Goal: Task Accomplishment & Management: Use online tool/utility

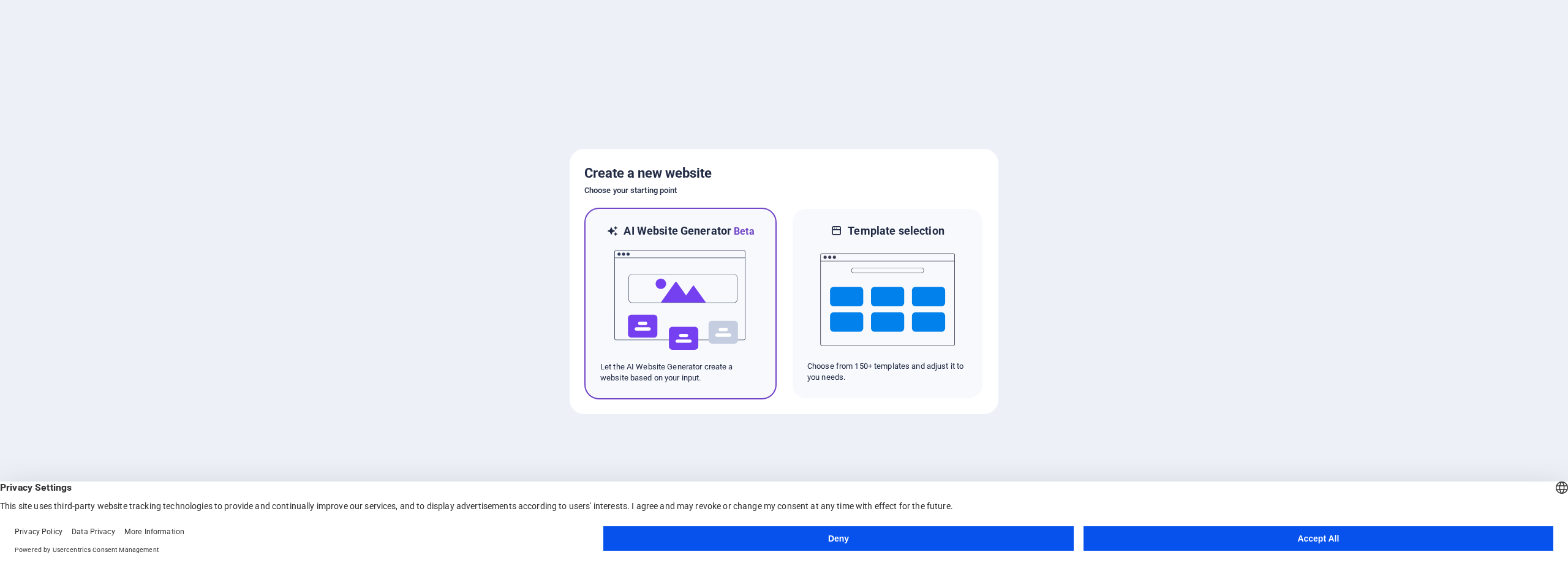
click at [745, 378] on p "Let the AI Website Generator create a website based on your input." at bounding box center [681, 372] width 161 height 22
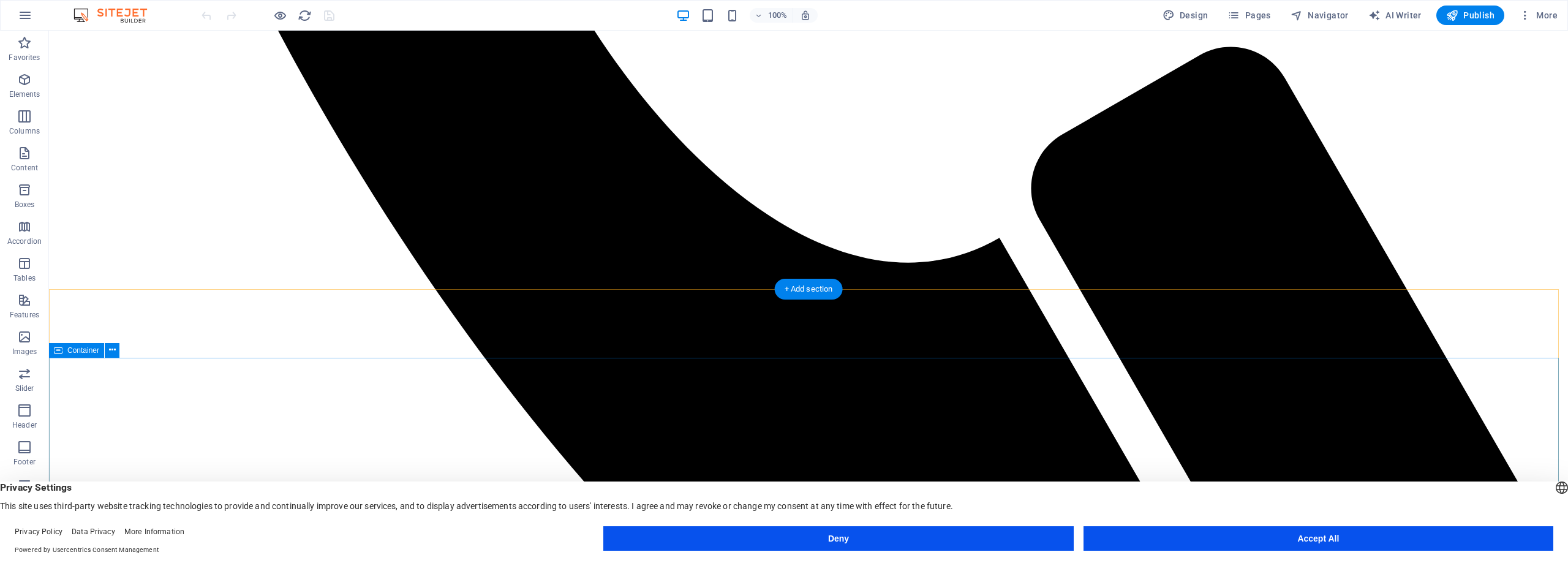
scroll to position [1531, 0]
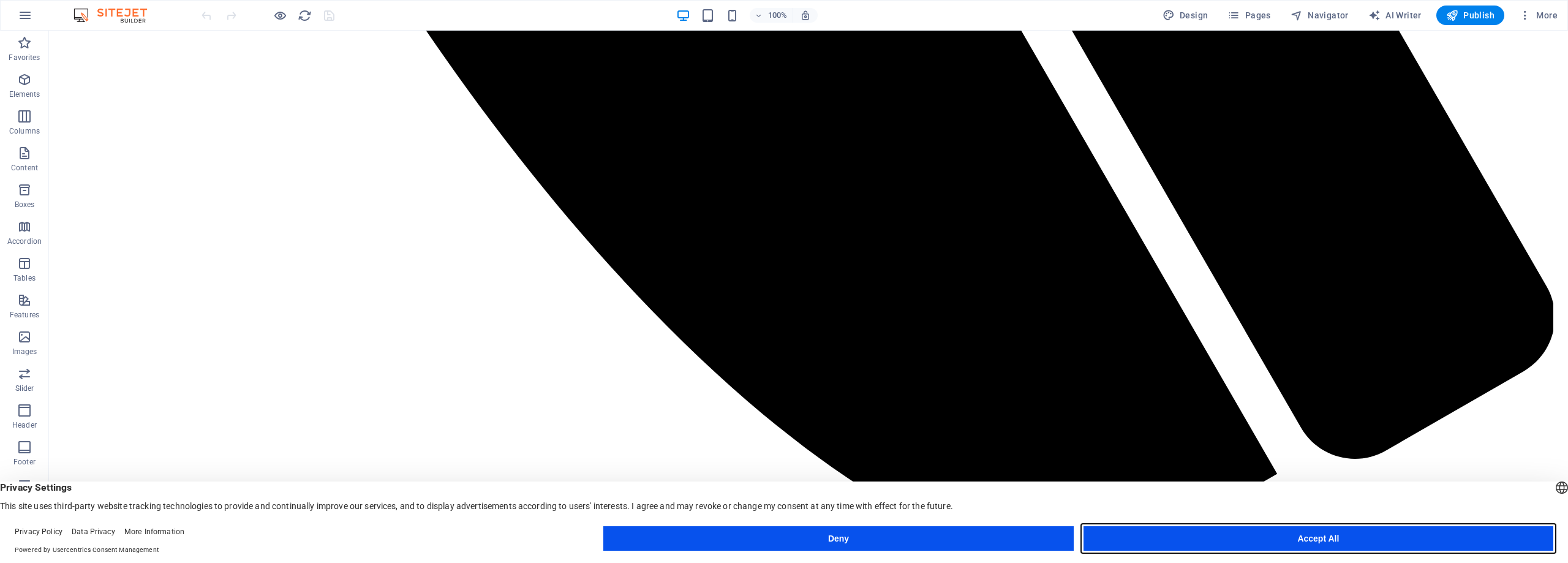
drag, startPoint x: 1123, startPoint y: 529, endPoint x: 1074, endPoint y: 497, distance: 58.5
click at [1123, 529] on button "Accept All" at bounding box center [1318, 538] width 469 height 25
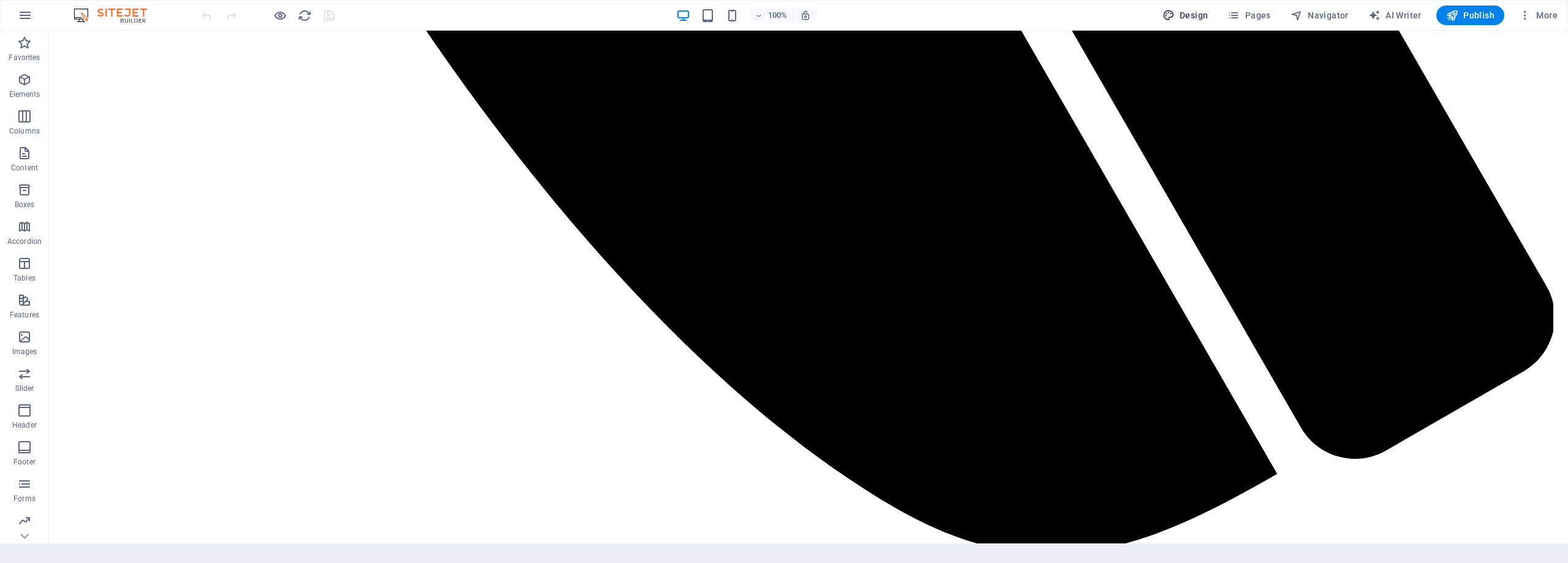
click at [1171, 14] on icon "button" at bounding box center [1168, 15] width 12 height 12
select select "rem"
select select "200"
select select "px"
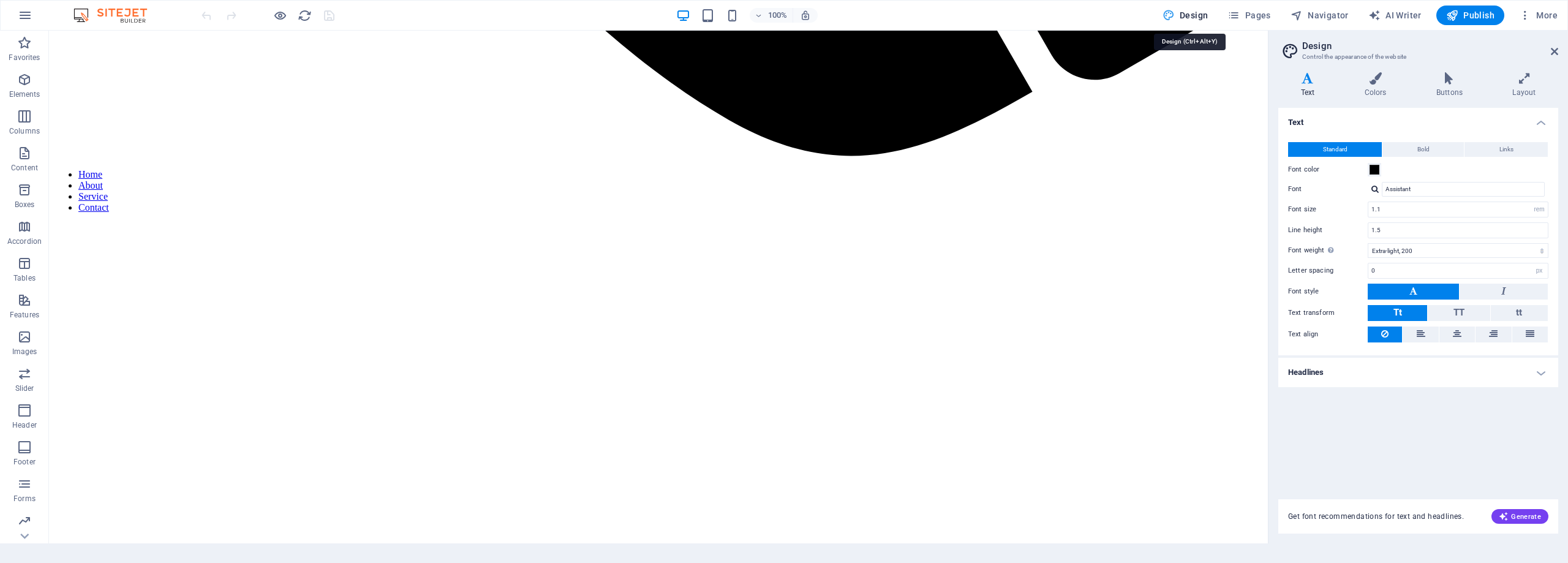
scroll to position [1471, 0]
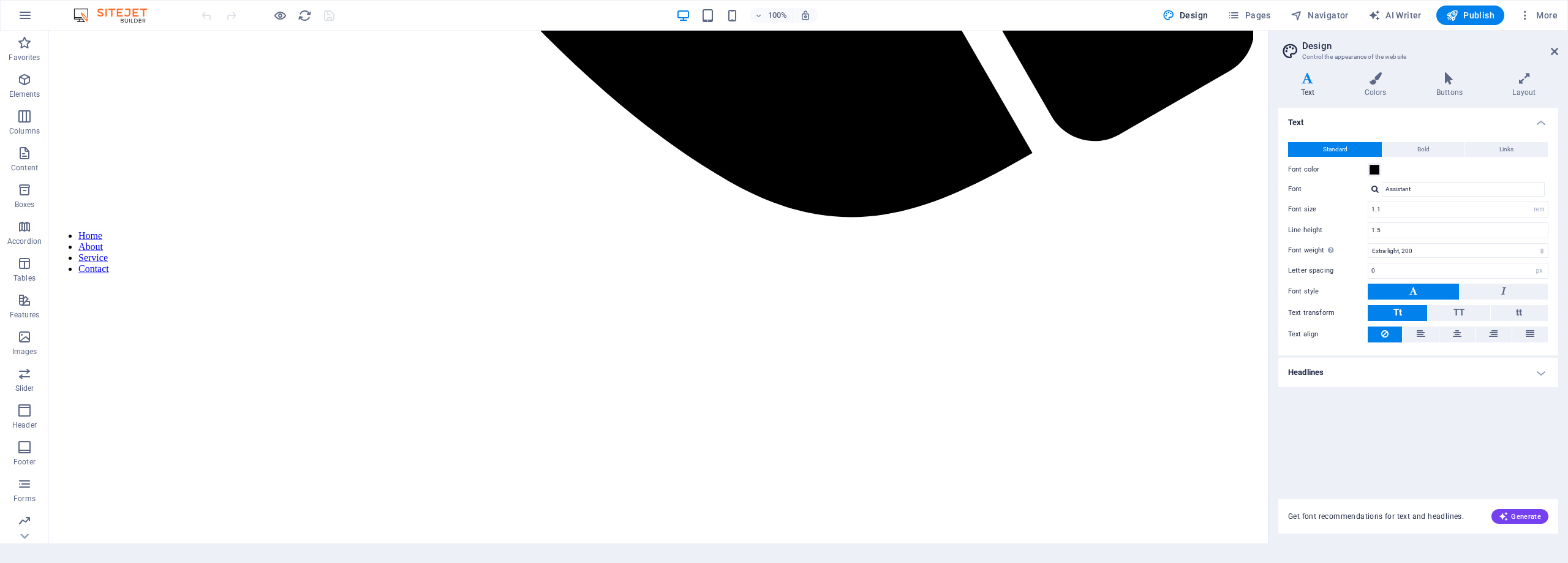
click at [134, 14] on img at bounding box center [116, 15] width 92 height 15
click at [1401, 13] on span "AI Writer" at bounding box center [1395, 15] width 53 height 12
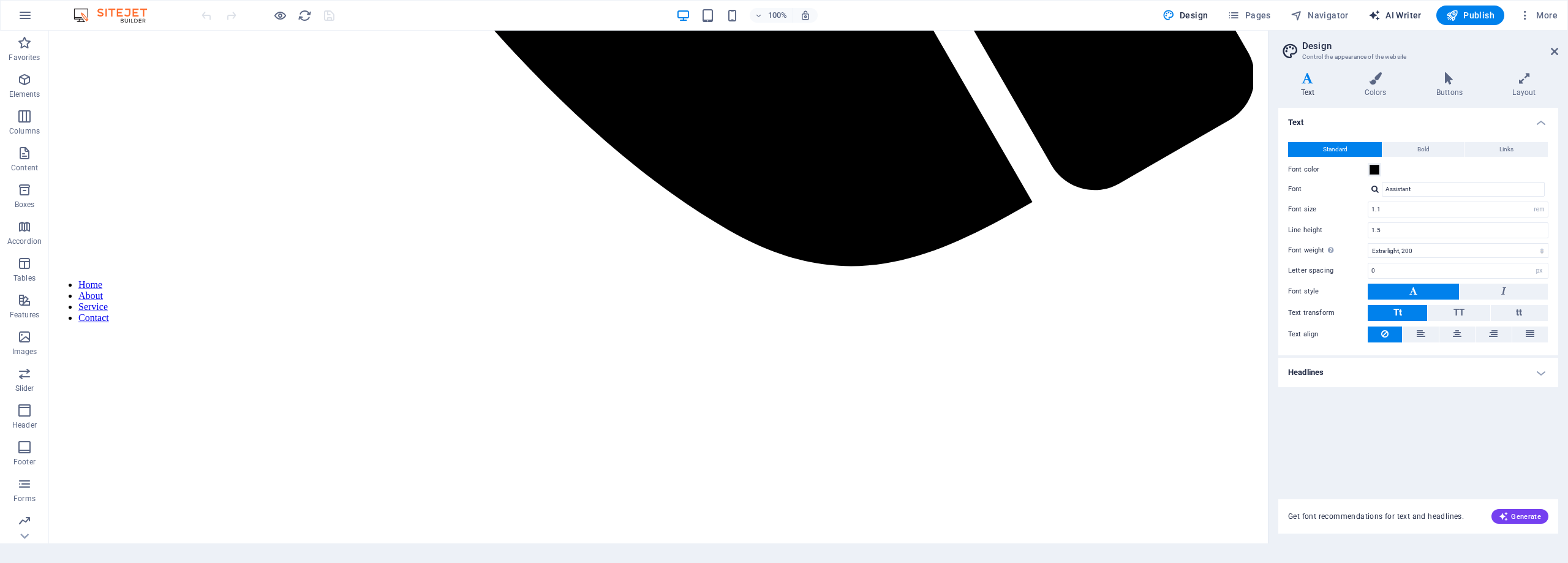
select select "English"
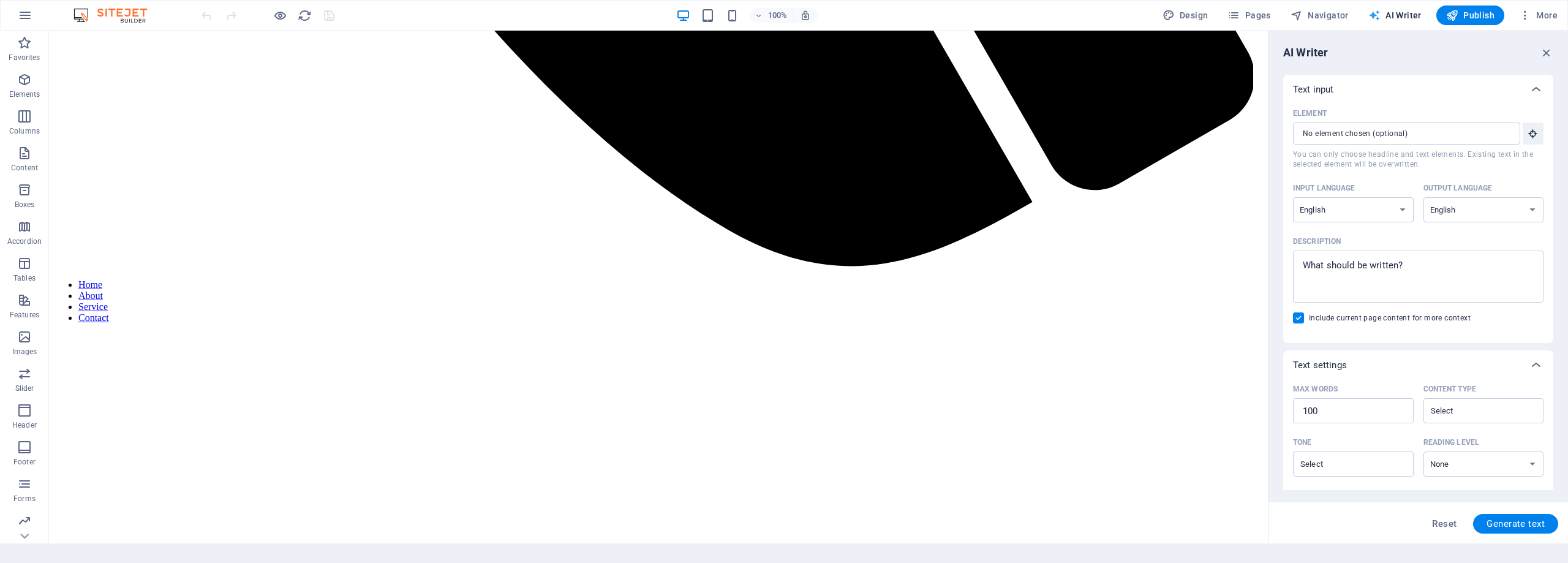
scroll to position [0, 0]
click at [1401, 18] on span "AI Writer" at bounding box center [1395, 15] width 53 height 12
drag, startPoint x: 1548, startPoint y: 50, endPoint x: 1355, endPoint y: 27, distance: 194.4
click at [1550, 51] on icon "button" at bounding box center [1547, 53] width 13 height 13
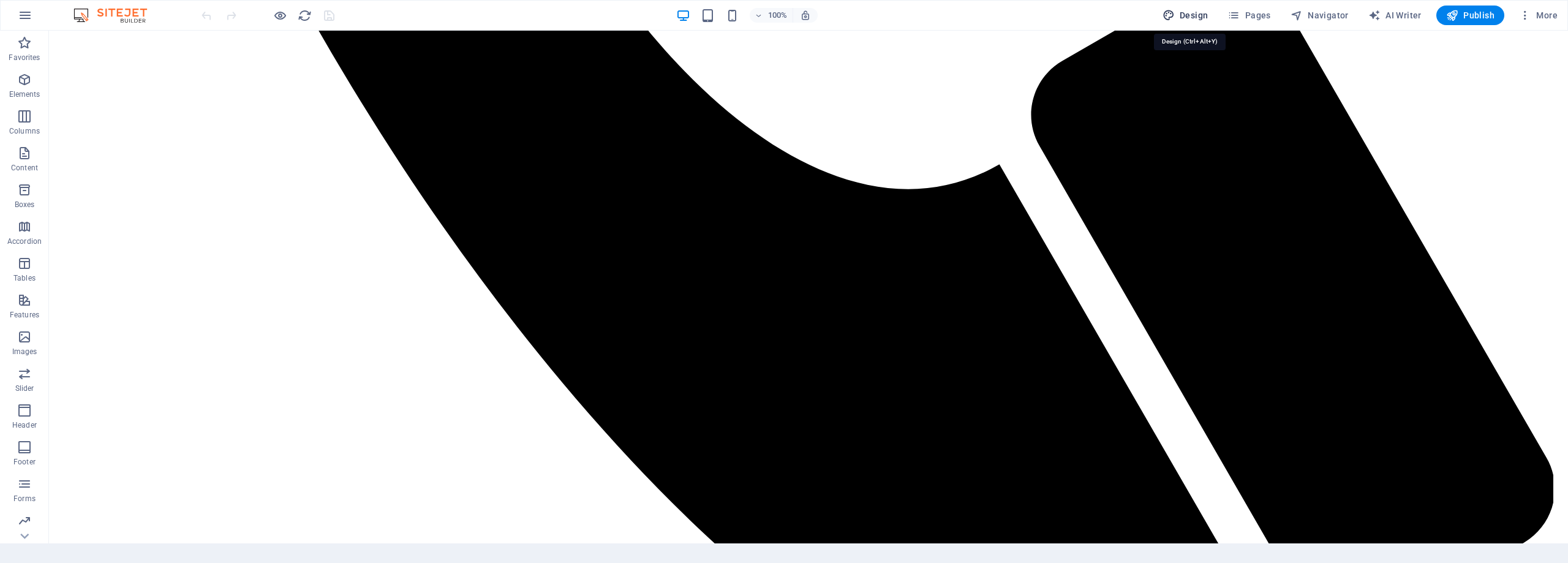
click at [1205, 12] on span "Design" at bounding box center [1185, 15] width 46 height 12
select select "rem"
select select "200"
select select "px"
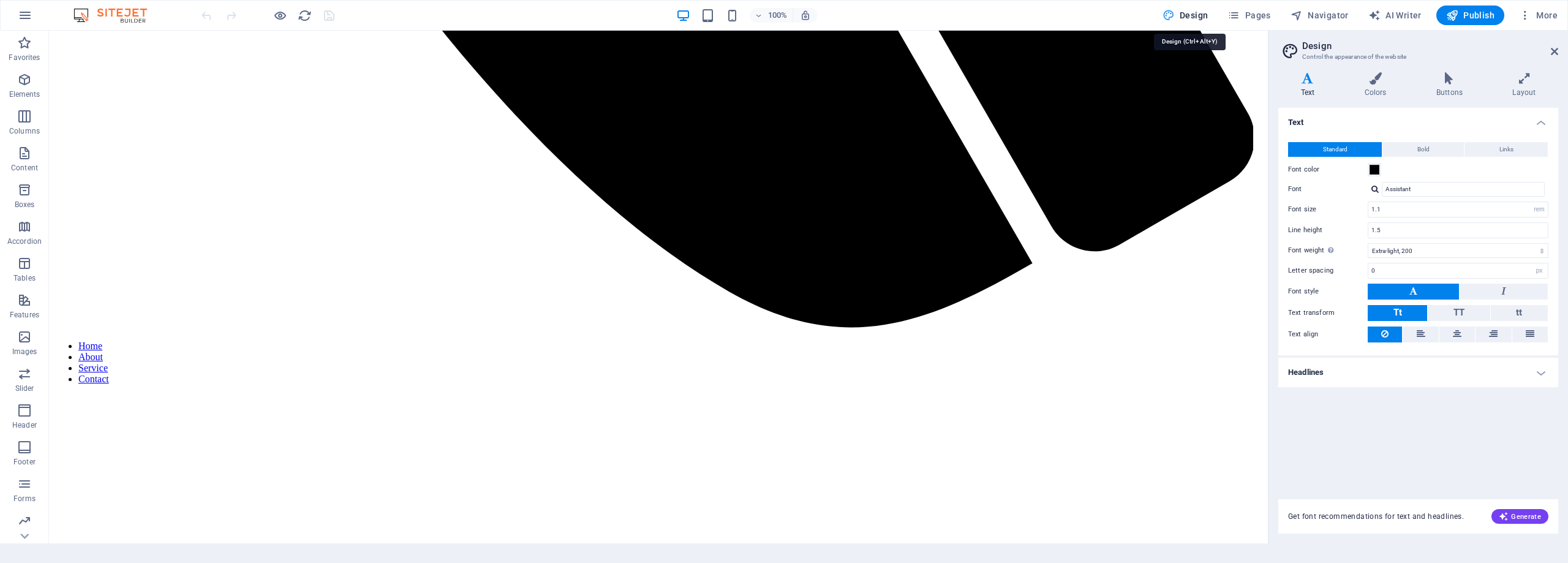
scroll to position [1329, 0]
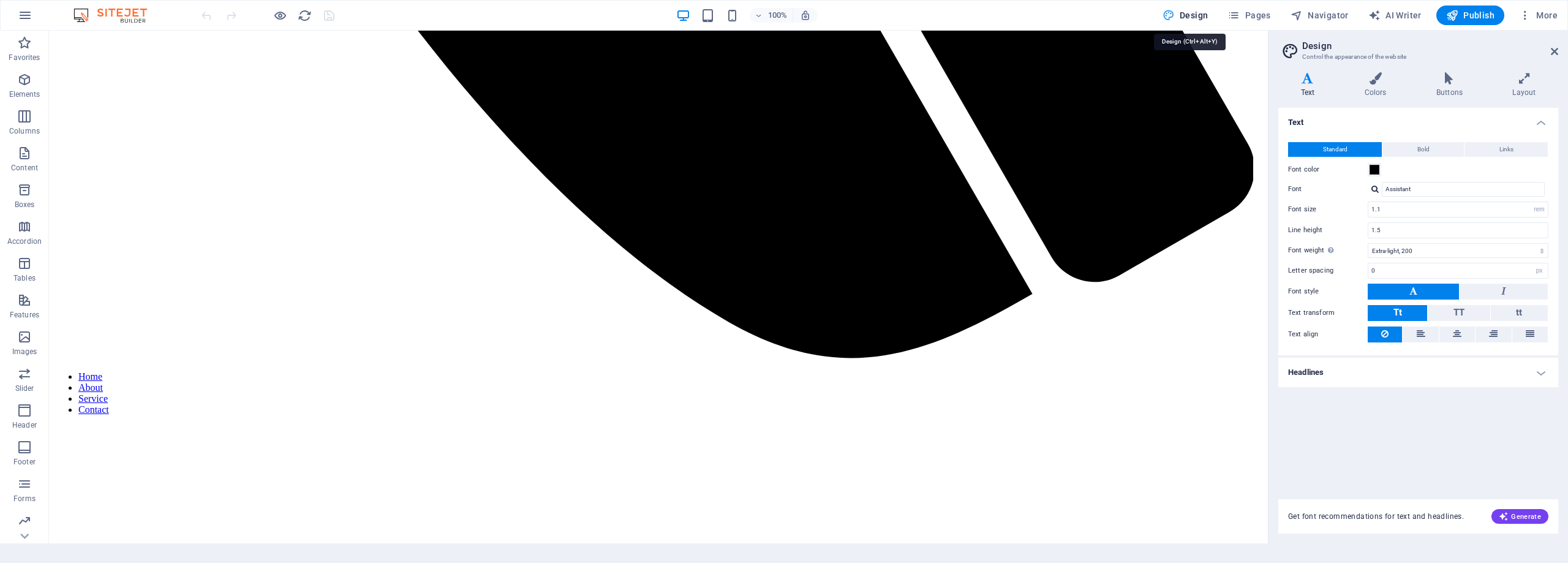
click at [1205, 12] on span "Design" at bounding box center [1185, 15] width 46 height 12
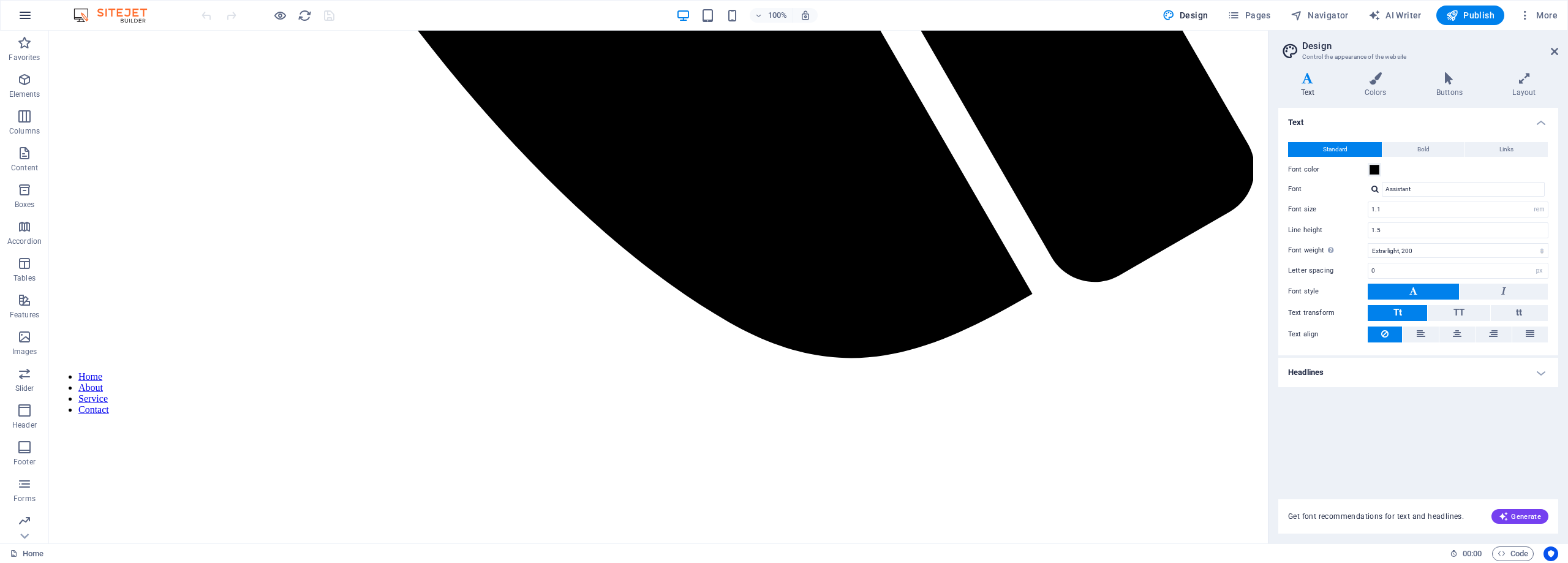
click at [24, 7] on button "button" at bounding box center [25, 15] width 29 height 29
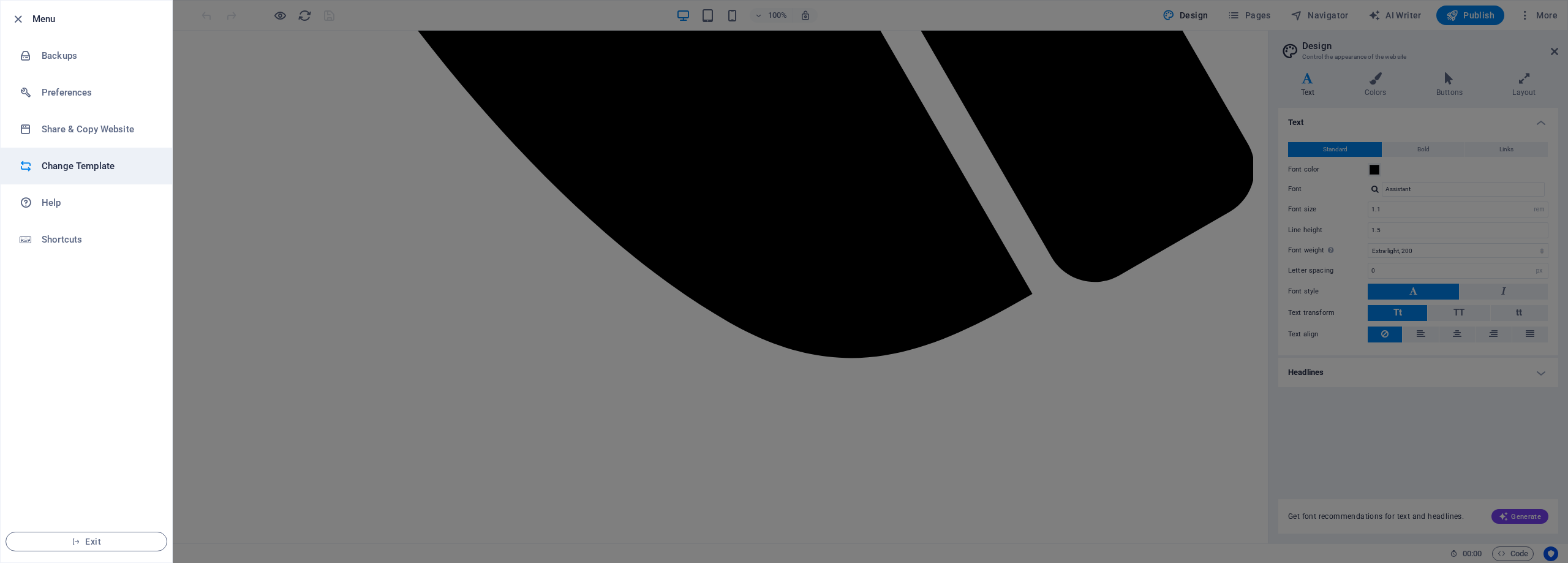
click at [89, 161] on h6 "Change Template" at bounding box center [98, 166] width 113 height 15
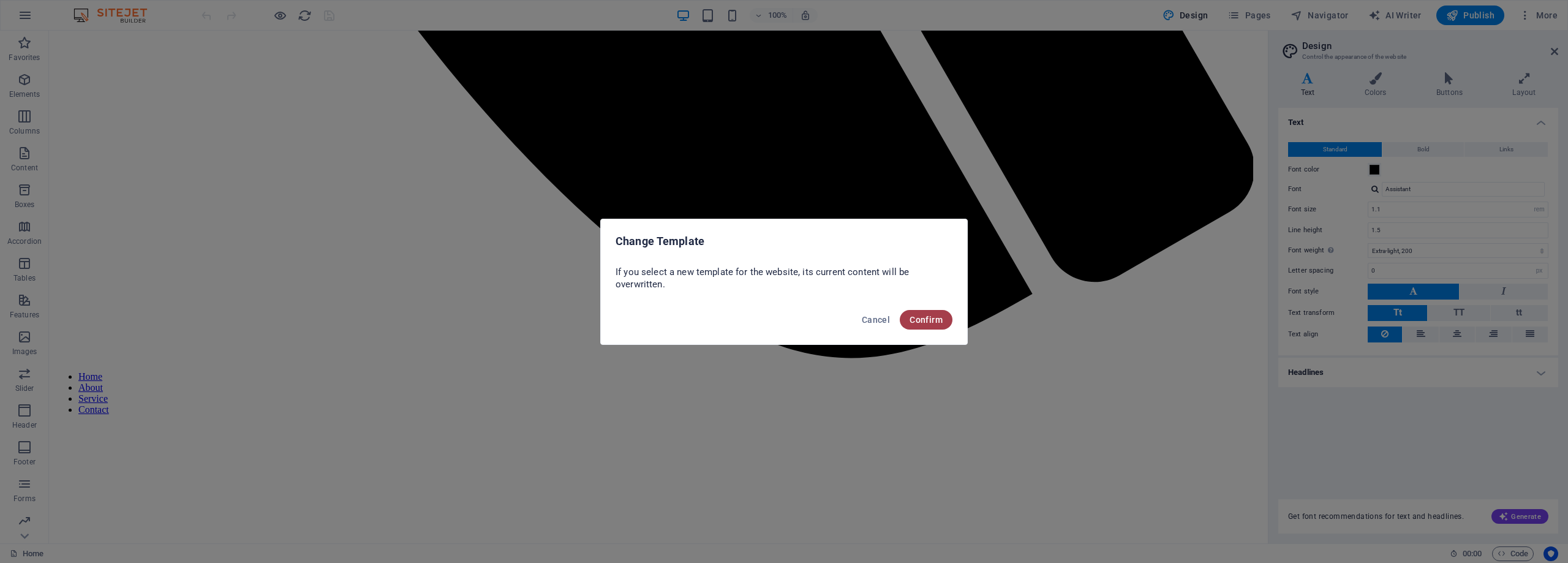
click at [943, 325] on button "Confirm" at bounding box center [927, 319] width 53 height 20
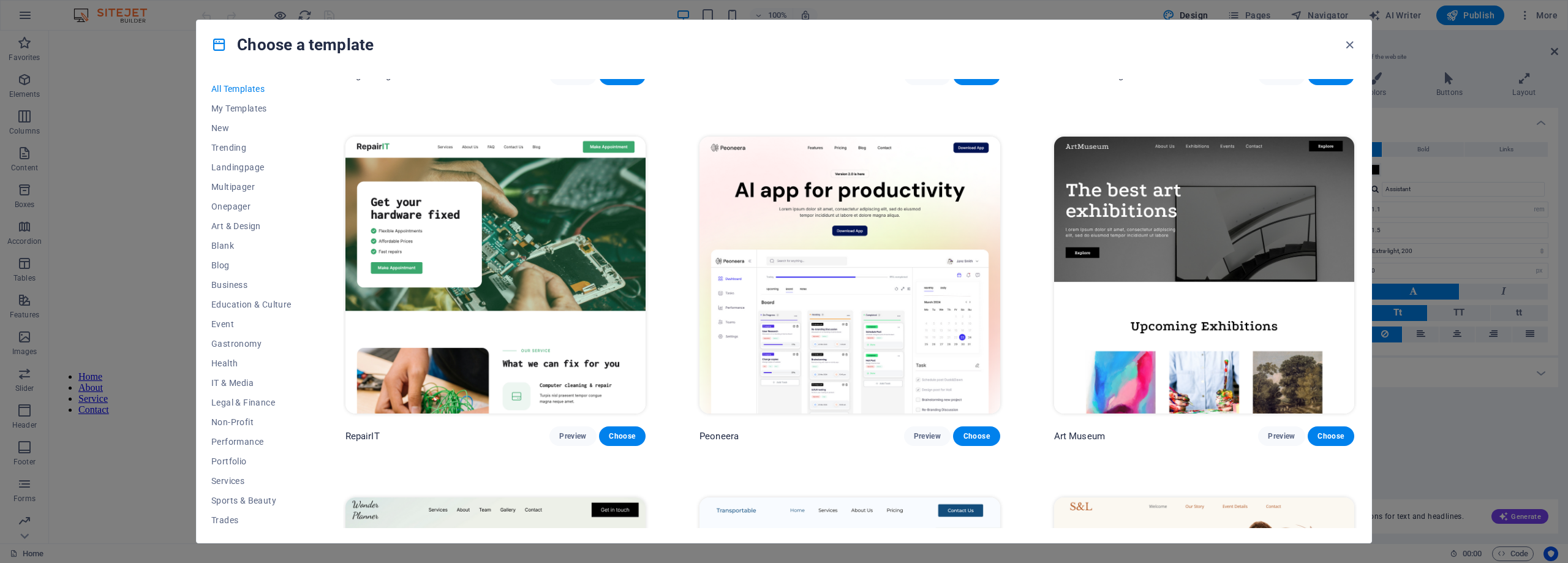
scroll to position [306, 0]
click at [230, 209] on span "Onepager" at bounding box center [251, 206] width 80 height 9
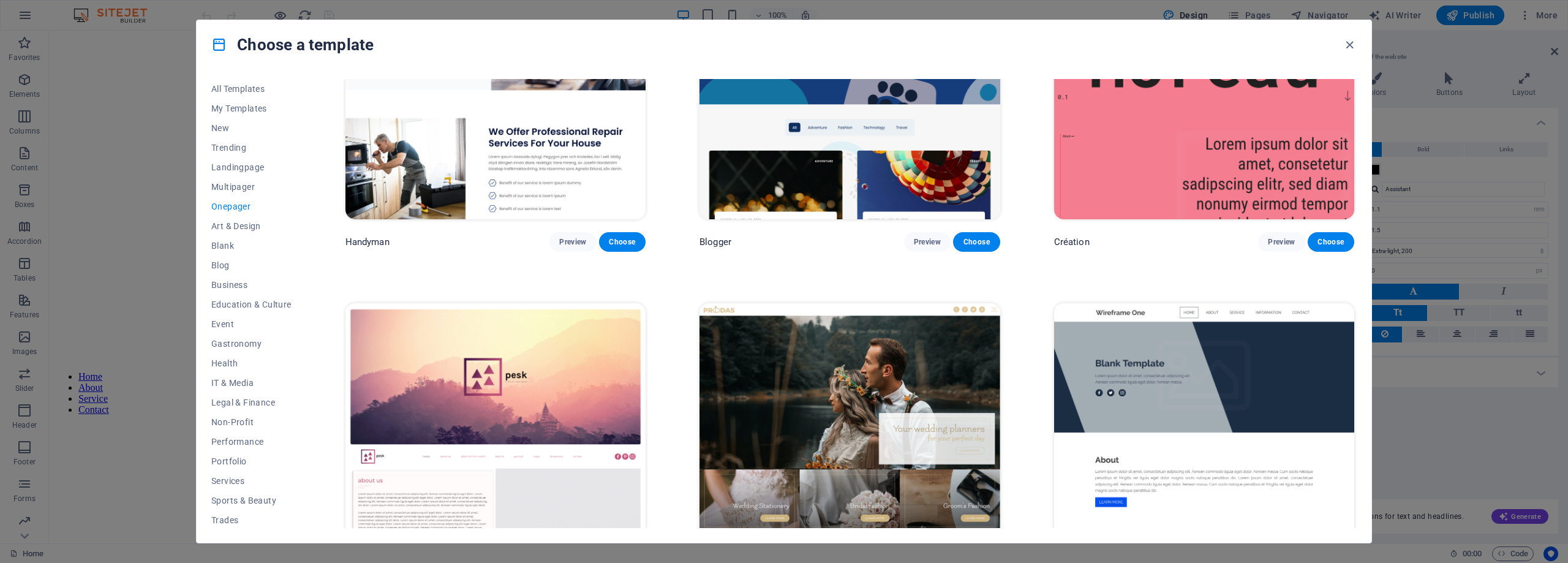
scroll to position [1960, 0]
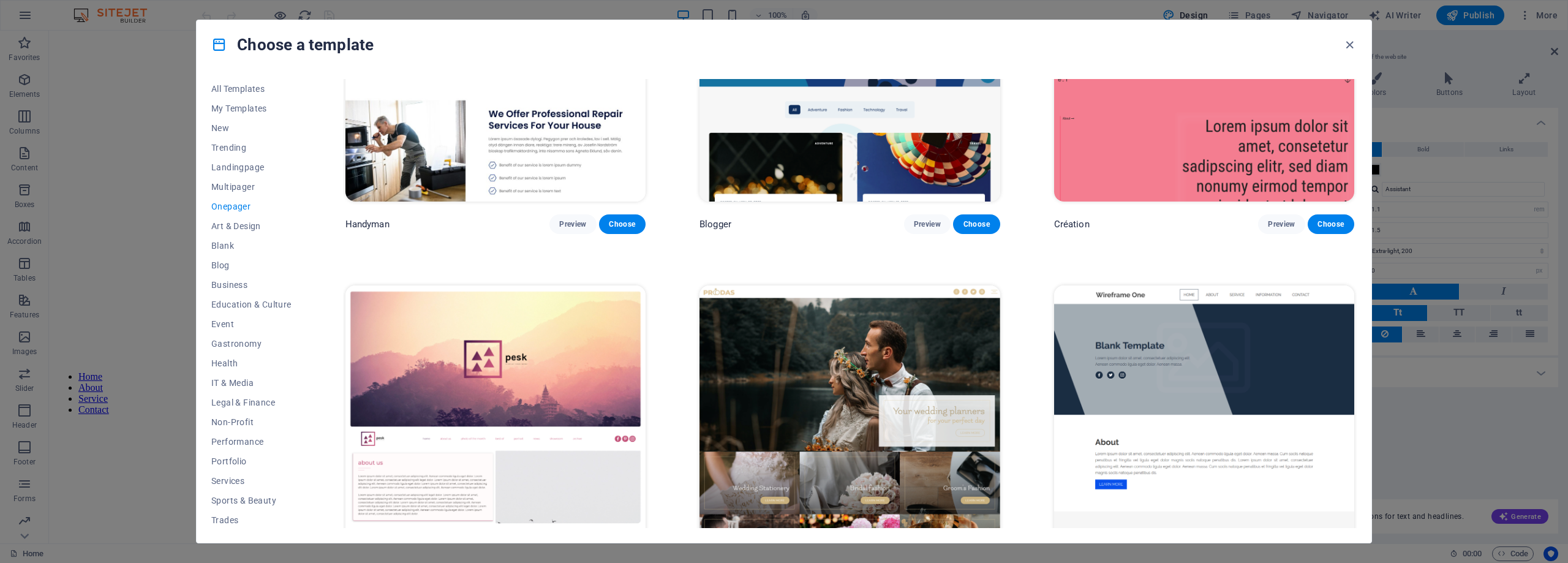
click at [1270, 333] on img at bounding box center [1204, 423] width 300 height 277
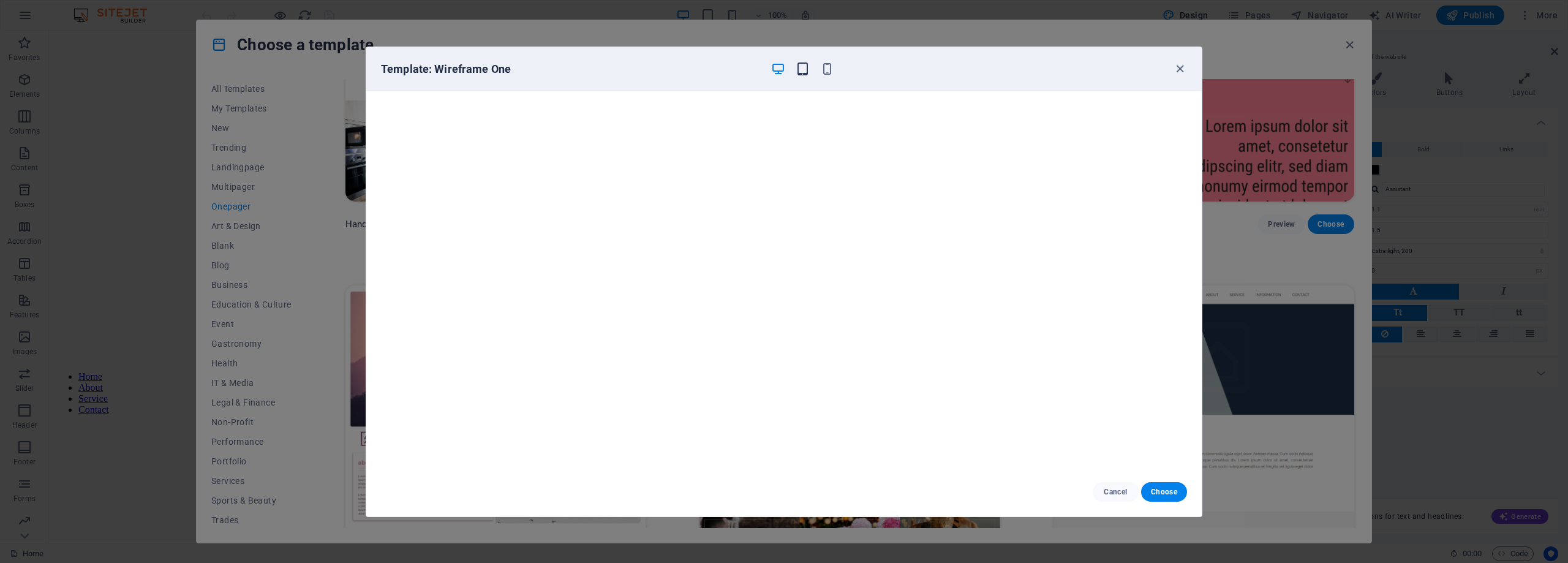
click at [803, 67] on icon "button" at bounding box center [803, 69] width 14 height 14
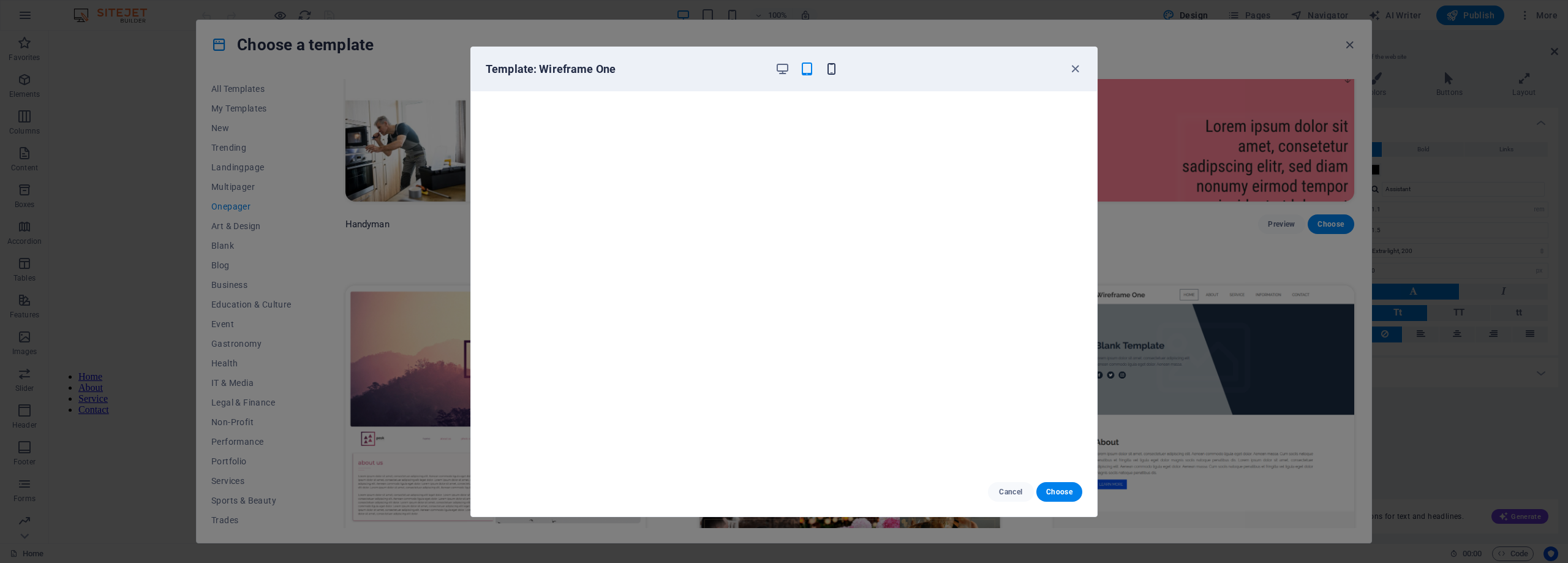
click at [828, 67] on icon "button" at bounding box center [831, 69] width 14 height 14
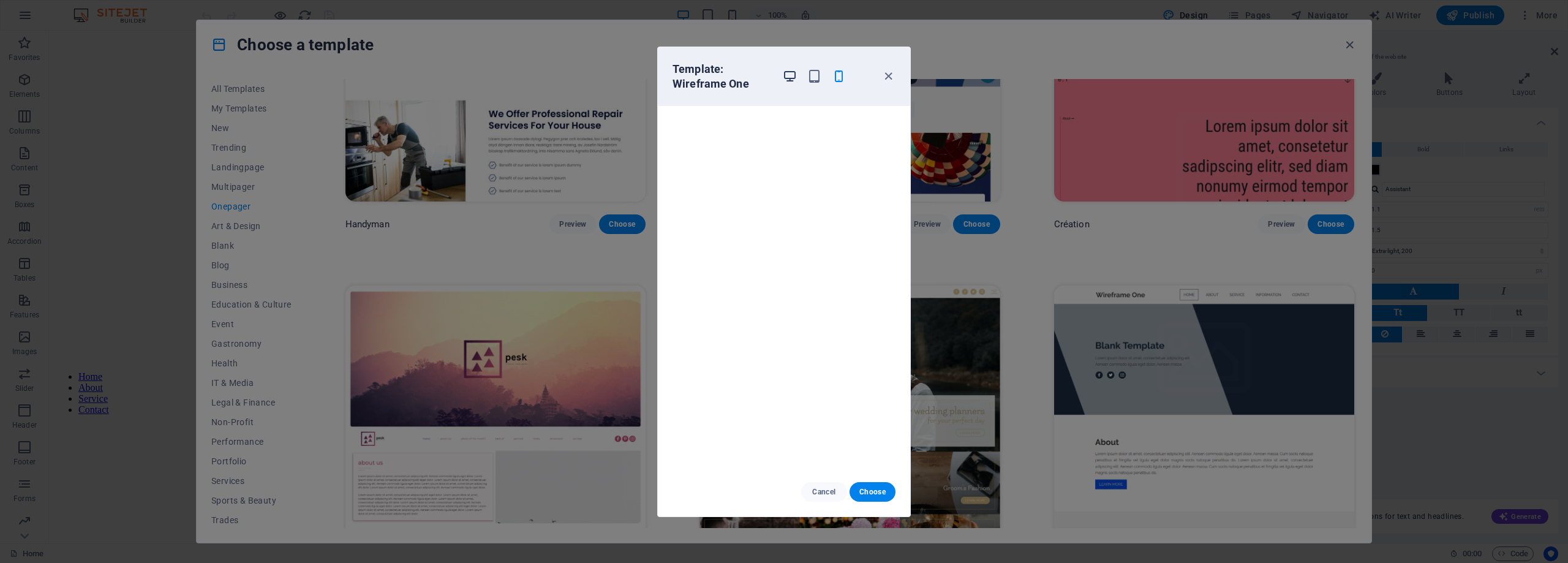
click at [796, 77] on icon "button" at bounding box center [790, 76] width 14 height 14
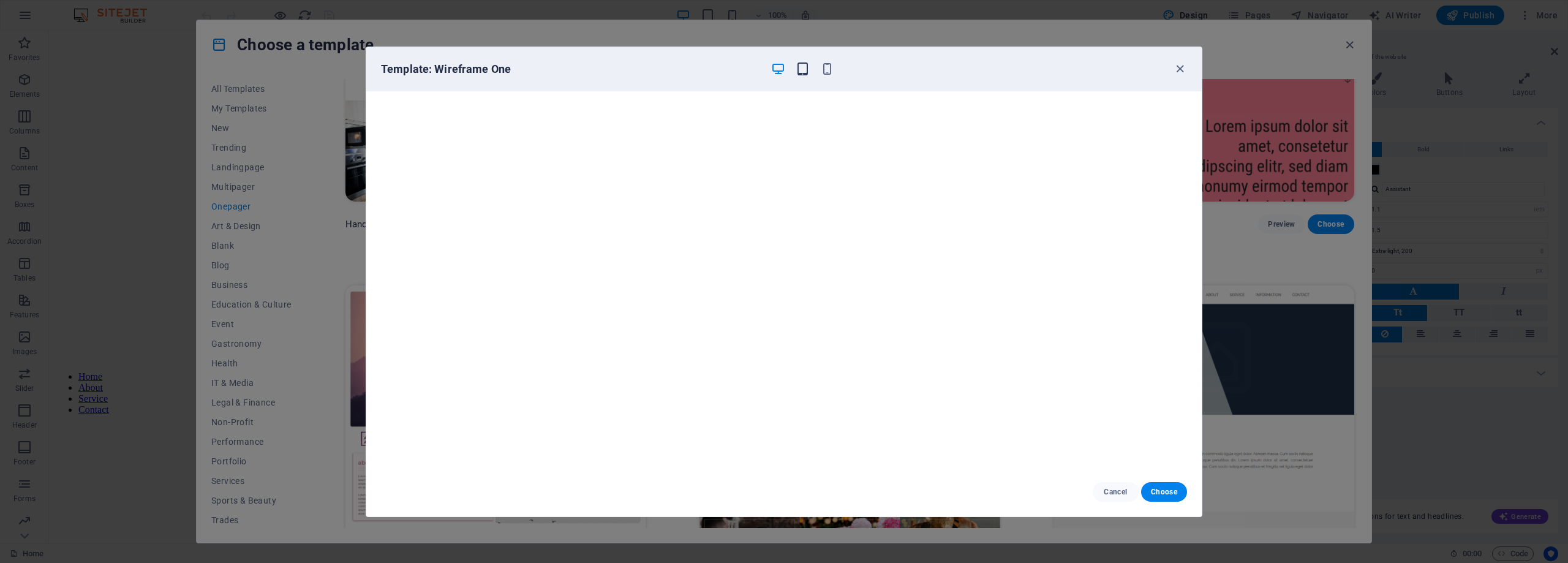
click at [801, 69] on icon "button" at bounding box center [803, 69] width 14 height 14
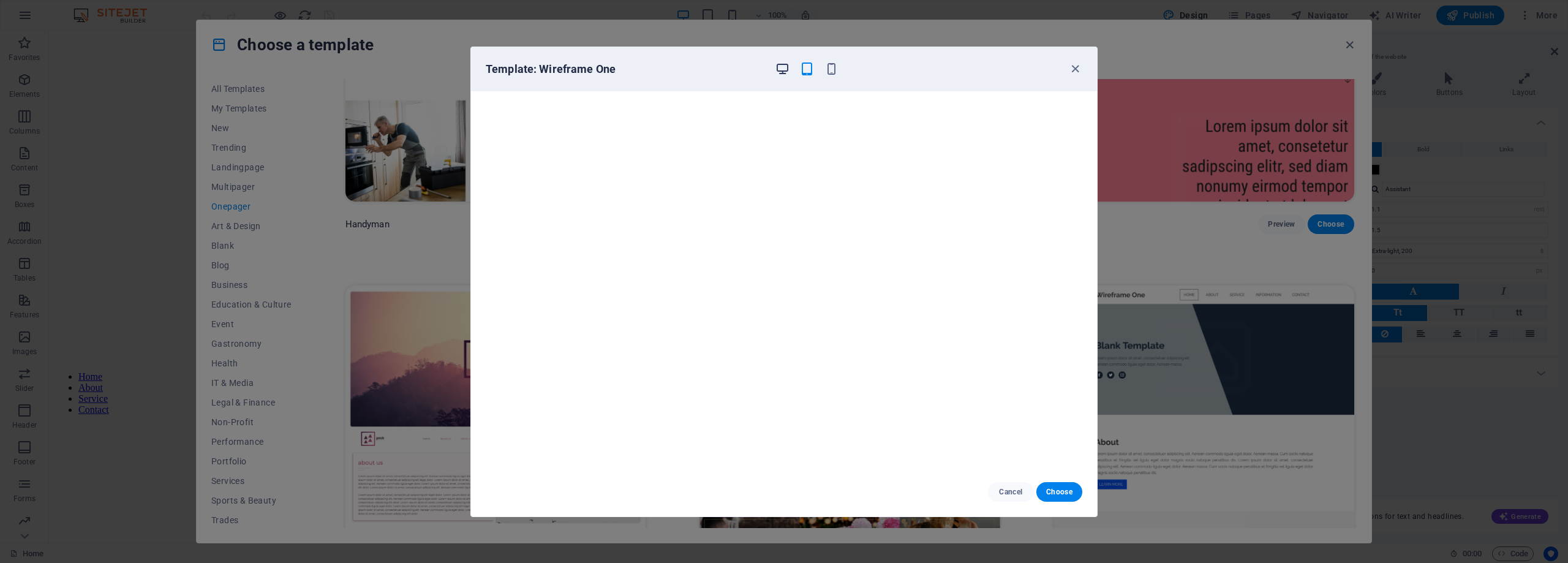
click at [775, 64] on icon "button" at bounding box center [782, 69] width 14 height 14
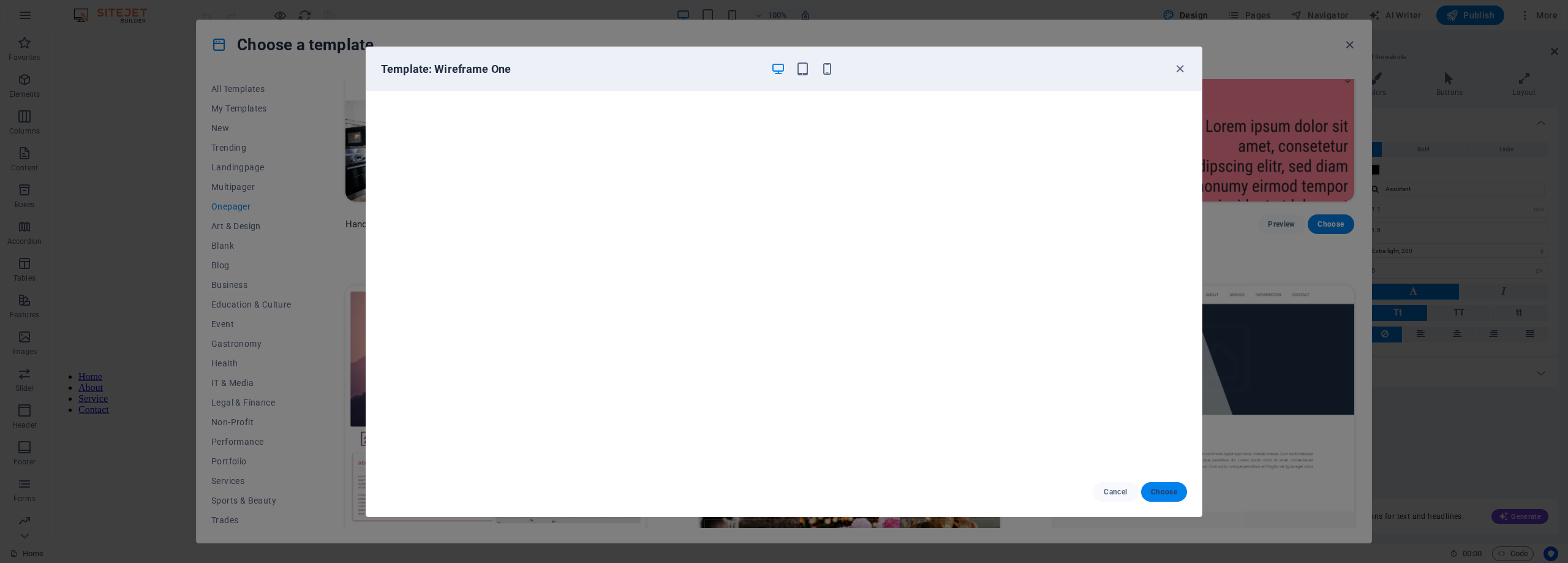
click at [1162, 486] on button "Choose" at bounding box center [1164, 491] width 46 height 20
